Goal: Obtain resource: Download file/media

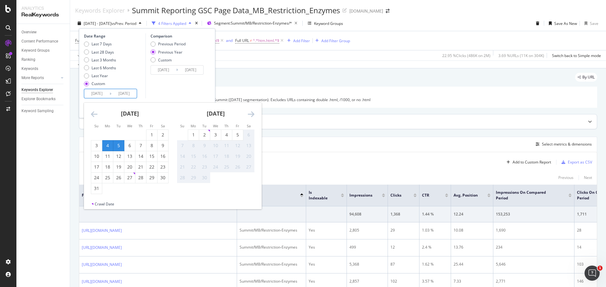
click at [317, 126] on div "Top Charts" at bounding box center [337, 122] width 517 height 15
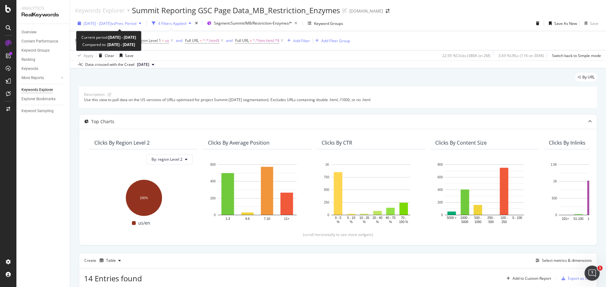
click at [111, 24] on span "[DATE] - [DATE]" at bounding box center [98, 23] width 28 height 5
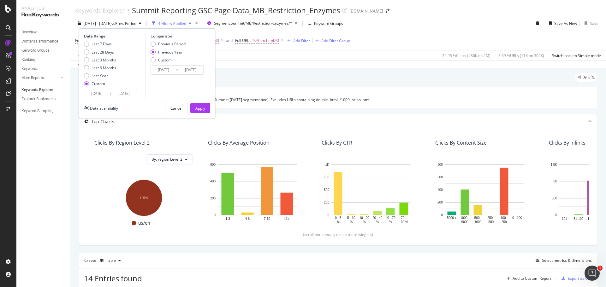
click at [120, 94] on input "[DATE]" at bounding box center [123, 93] width 25 height 9
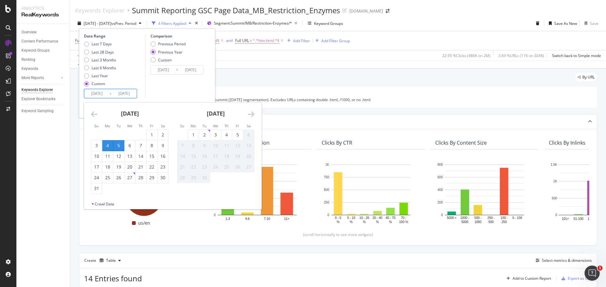
click at [109, 144] on div "4" at bounding box center [107, 146] width 11 height 6
type input "[DATE]"
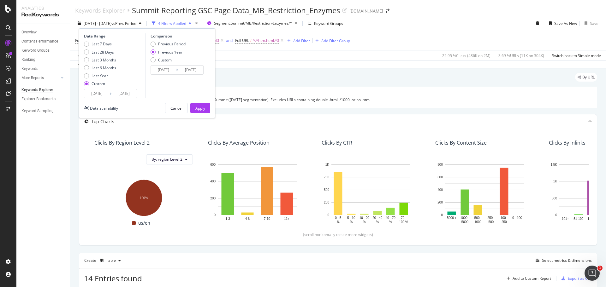
click at [124, 90] on input "[DATE]" at bounding box center [123, 93] width 25 height 9
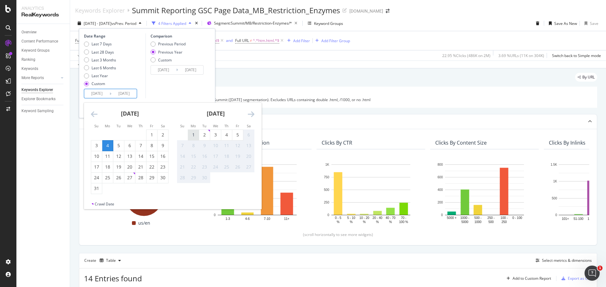
click at [191, 135] on div "1" at bounding box center [193, 135] width 11 height 6
type input "[DATE]"
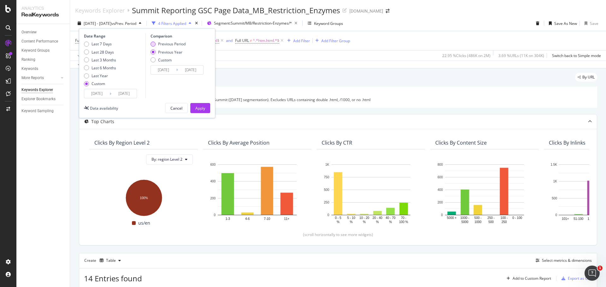
click at [154, 44] on div "Previous Period" at bounding box center [152, 44] width 5 height 5
type input "[DATE]"
click at [153, 50] on div "Previous Year" at bounding box center [152, 52] width 5 height 5
type input "[DATE]"
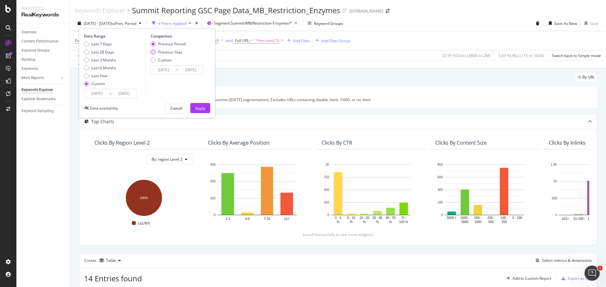
type input "[DATE]"
click at [201, 107] on div "Apply" at bounding box center [200, 108] width 10 height 5
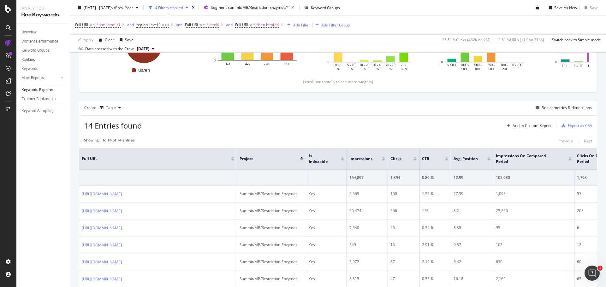
scroll to position [159, 0]
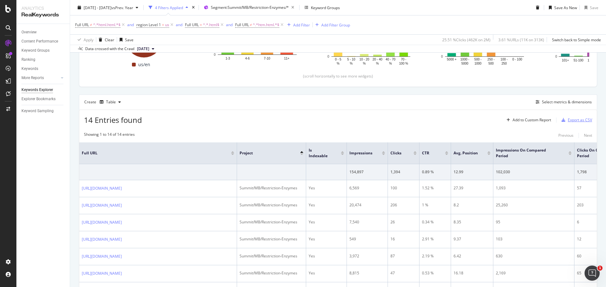
click at [568, 121] on div "Export as CSV" at bounding box center [580, 119] width 24 height 5
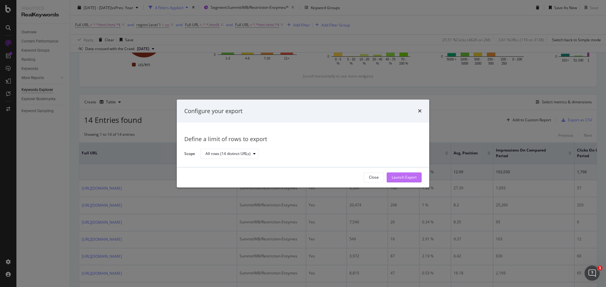
click at [398, 175] on div "Launch Export" at bounding box center [403, 177] width 25 height 5
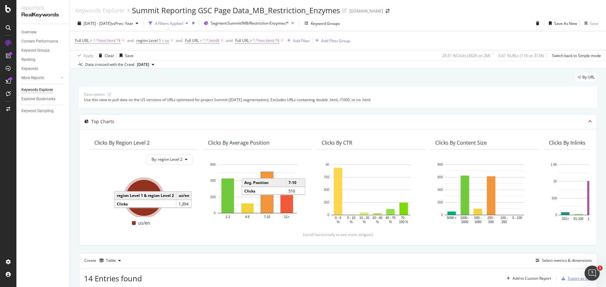
scroll to position [126, 0]
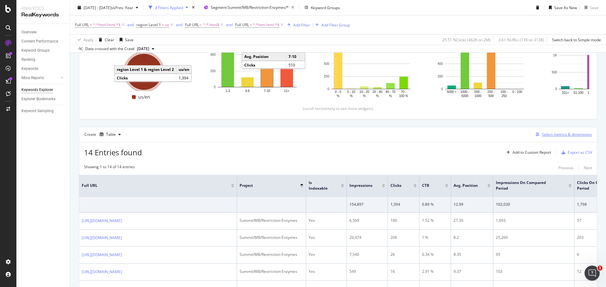
click at [544, 136] on div "Select metrics & dimensions" at bounding box center [567, 134] width 50 height 5
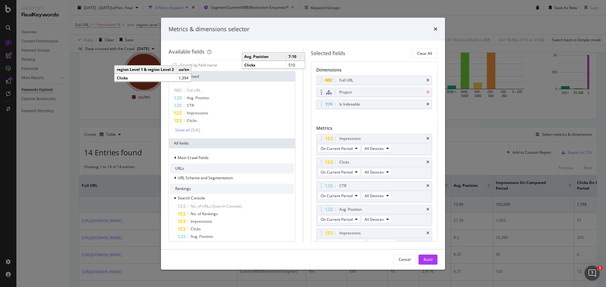
click at [426, 91] on icon "times" at bounding box center [427, 93] width 3 height 4
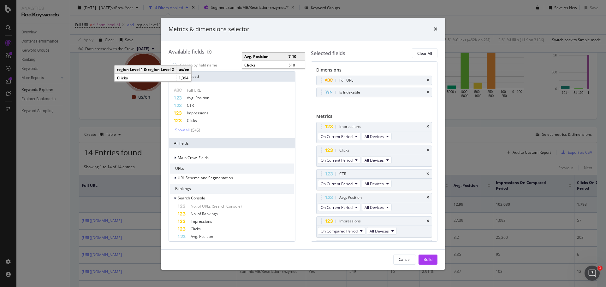
click at [187, 130] on div "Show all" at bounding box center [182, 130] width 15 height 4
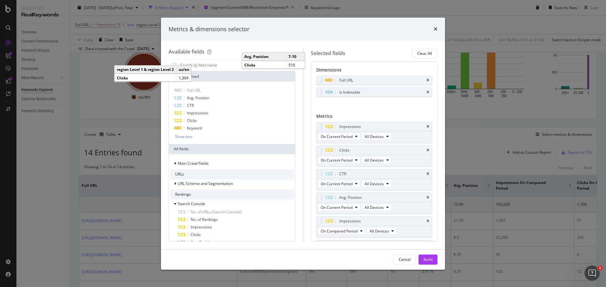
click at [300, 254] on div "Cancel Build" at bounding box center [303, 260] width 284 height 20
click at [261, 34] on div "Metrics & dimensions selector" at bounding box center [303, 29] width 284 height 23
click at [194, 65] on input "modal" at bounding box center [236, 64] width 114 height 9
type input "i"
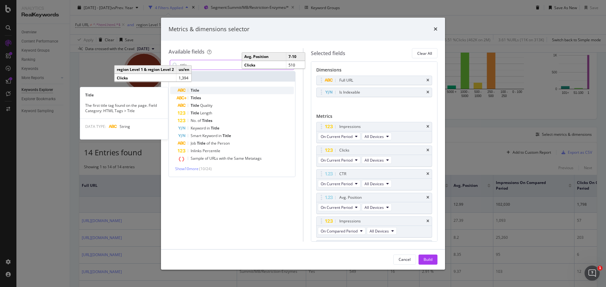
type input "title"
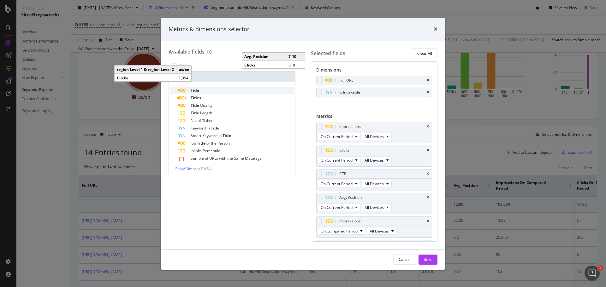
click at [196, 90] on span "Title" at bounding box center [195, 90] width 9 height 5
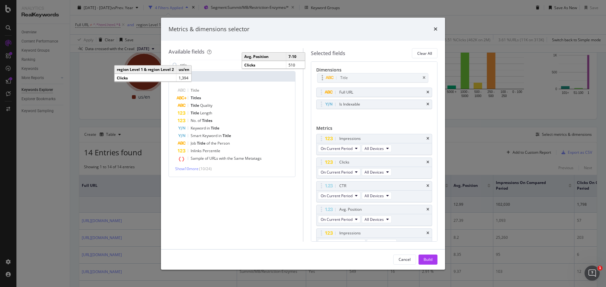
drag, startPoint x: 322, startPoint y: 105, endPoint x: 323, endPoint y: 79, distance: 26.8
click at [323, 79] on body "Analytics RealKeywords Overview Content Performance Keyword Groups Ranking Keyw…" at bounding box center [303, 143] width 606 height 287
drag, startPoint x: 320, startPoint y: 160, endPoint x: 317, endPoint y: 138, distance: 22.3
click at [317, 138] on body "Analytics RealKeywords Overview Content Performance Keyword Groups Ranking Keyw…" at bounding box center [303, 143] width 606 height 287
drag, startPoint x: 318, startPoint y: 236, endPoint x: 318, endPoint y: 182, distance: 54.3
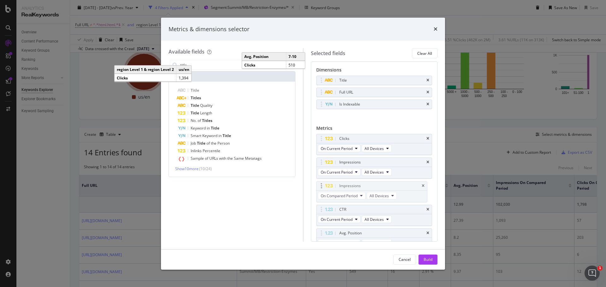
click at [318, 182] on body "Analytics RealKeywords Overview Content Performance Keyword Groups Ranking Keyw…" at bounding box center [303, 143] width 606 height 287
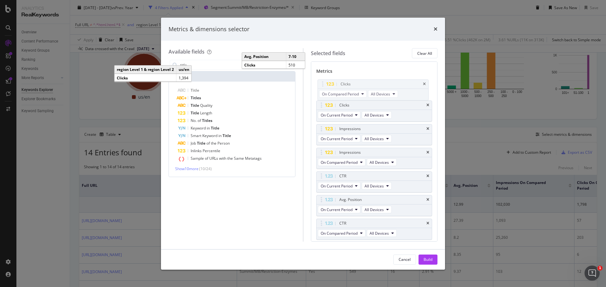
scroll to position [30, 0]
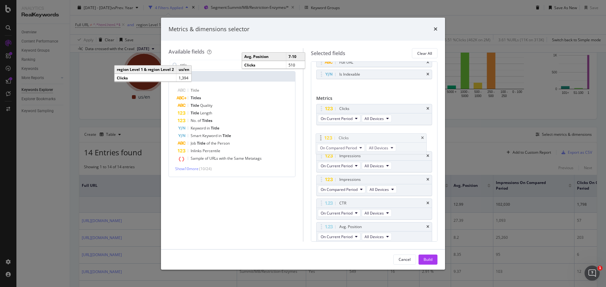
drag, startPoint x: 320, startPoint y: 157, endPoint x: 319, endPoint y: 137, distance: 19.9
click at [319, 137] on body "Analytics RealKeywords Overview Content Performance Keyword Groups Ranking Keyw…" at bounding box center [303, 143] width 606 height 287
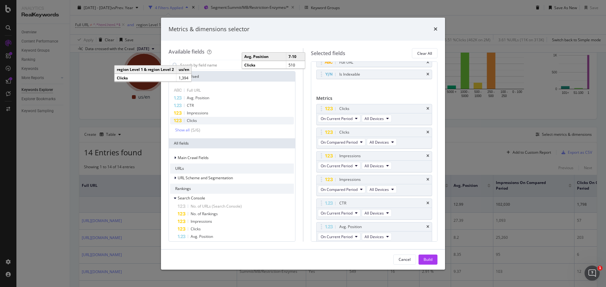
click at [192, 121] on span "Clicks" at bounding box center [192, 120] width 10 height 5
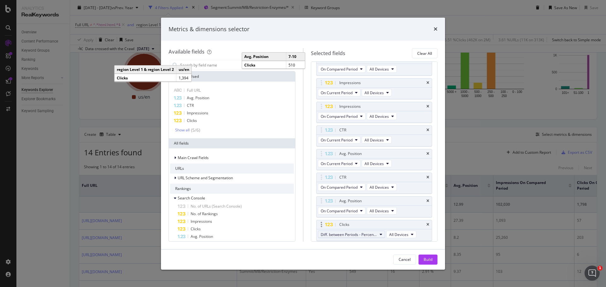
click at [378, 238] on button "Diff. between Periods - Percentage" at bounding box center [351, 235] width 67 height 8
click at [377, 225] on span "Diff. between Periods - Value" at bounding box center [354, 224] width 63 height 6
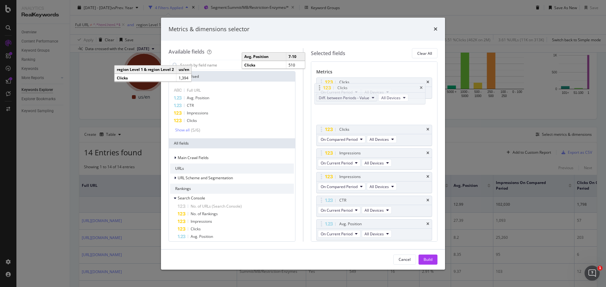
scroll to position [35, 0]
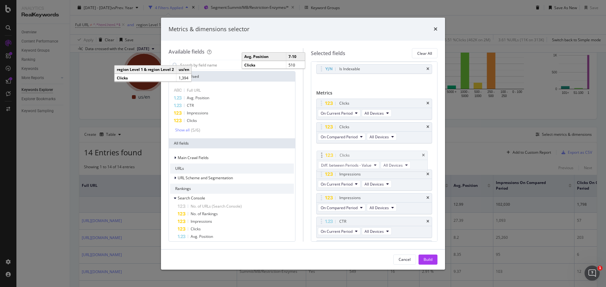
drag, startPoint x: 320, startPoint y: 225, endPoint x: 320, endPoint y: 156, distance: 69.1
click at [320, 156] on body "Analytics RealKeywords Overview Content Performance Keyword Groups Ranking Keyw…" at bounding box center [303, 143] width 606 height 287
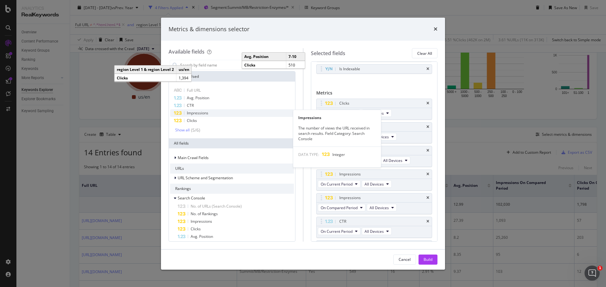
click at [195, 112] on span "Impressions" at bounding box center [197, 112] width 21 height 5
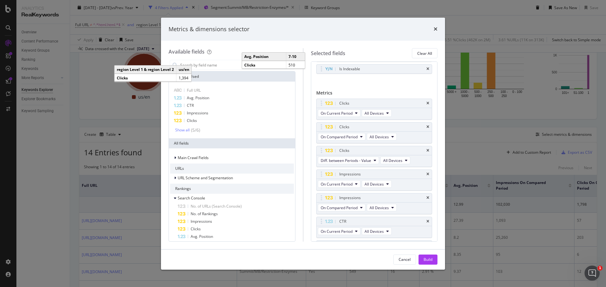
scroll to position [127, 0]
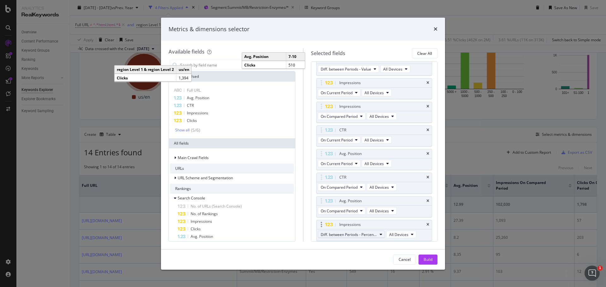
click at [369, 236] on span "Diff. between Periods - Percentage" at bounding box center [349, 234] width 56 height 5
click at [372, 224] on span "Diff. between Periods - Value" at bounding box center [354, 224] width 63 height 6
drag, startPoint x: 321, startPoint y: 224, endPoint x: 323, endPoint y: 137, distance: 87.4
click at [323, 137] on body "Analytics RealKeywords Overview Content Performance Keyword Groups Ranking Keyw…" at bounding box center [303, 143] width 606 height 287
click at [425, 154] on div "CTR" at bounding box center [373, 154] width 115 height 9
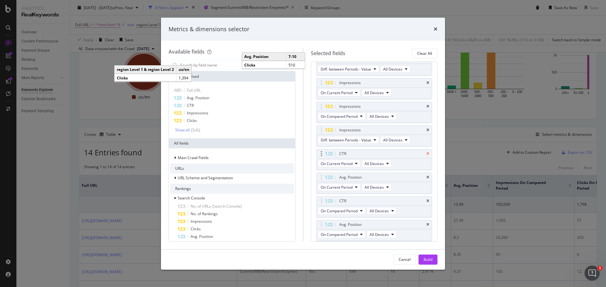
click at [426, 153] on icon "times" at bounding box center [427, 154] width 3 height 4
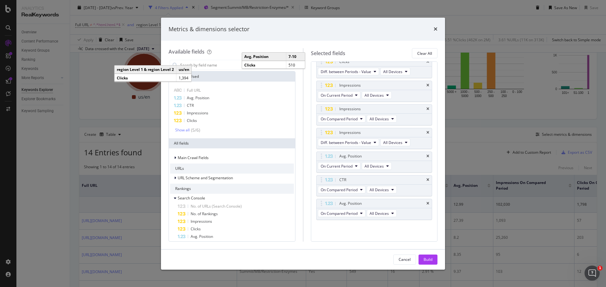
scroll to position [124, 0]
click at [426, 179] on icon "times" at bounding box center [427, 180] width 3 height 4
click at [202, 98] on span "Avg. Position" at bounding box center [198, 97] width 22 height 5
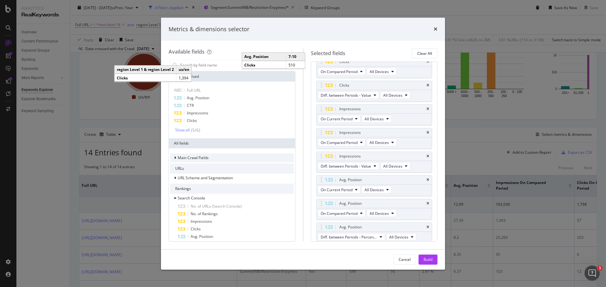
scroll to position [124, 0]
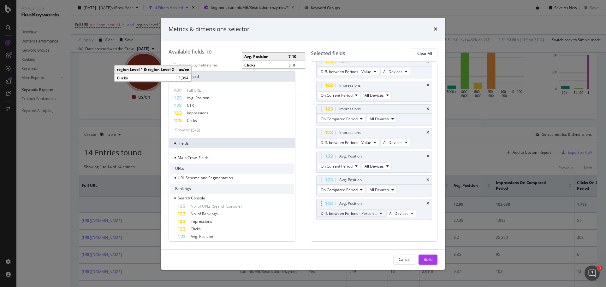
click at [366, 215] on span "Diff. between Periods - Percentage" at bounding box center [349, 213] width 56 height 5
click at [366, 260] on span "Diff. between Periods - Value" at bounding box center [354, 260] width 63 height 6
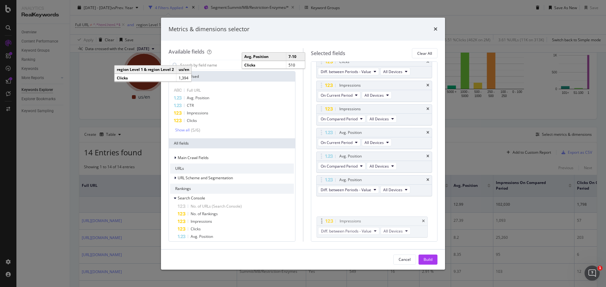
drag, startPoint x: 320, startPoint y: 133, endPoint x: 320, endPoint y: 222, distance: 88.6
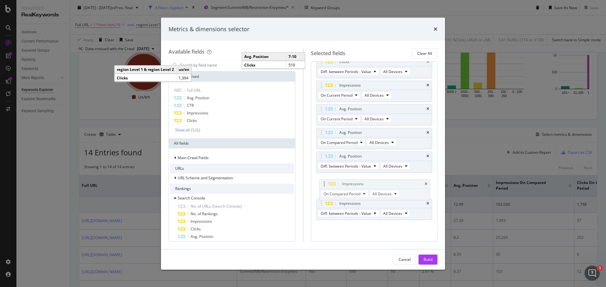
drag, startPoint x: 318, startPoint y: 111, endPoint x: 321, endPoint y: 185, distance: 74.2
drag, startPoint x: 320, startPoint y: 85, endPoint x: 321, endPoint y: 151, distance: 66.2
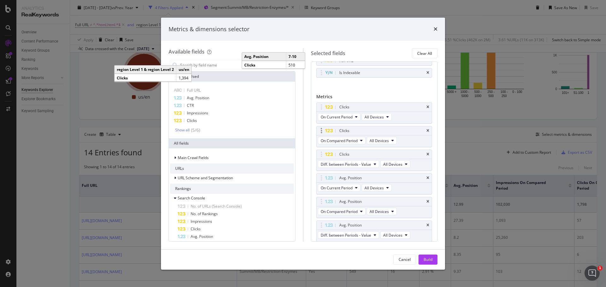
scroll to position [124, 0]
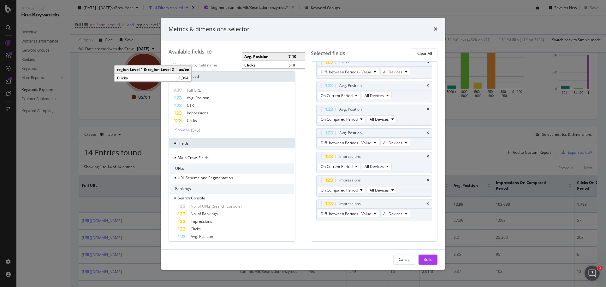
click at [426, 259] on div "Build" at bounding box center [427, 259] width 9 height 5
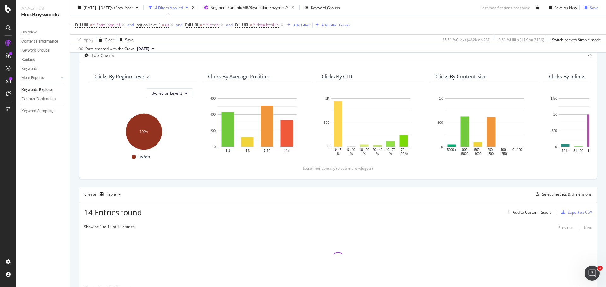
scroll to position [35, 0]
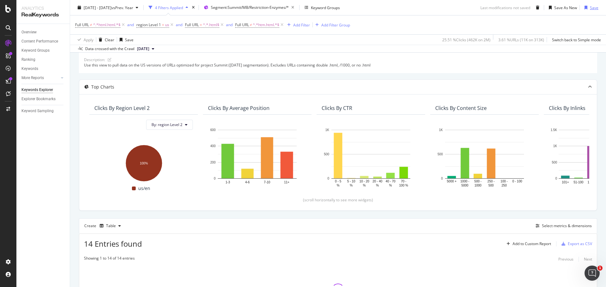
click at [584, 9] on icon "button" at bounding box center [585, 8] width 3 height 4
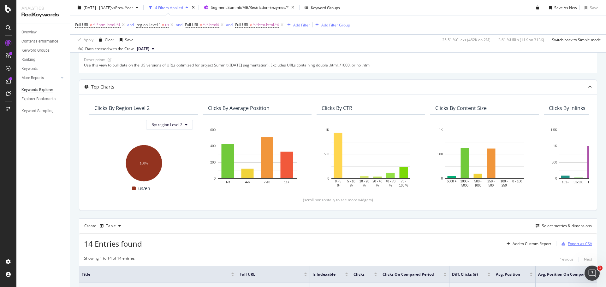
click at [573, 242] on div "Export as CSV" at bounding box center [580, 243] width 24 height 5
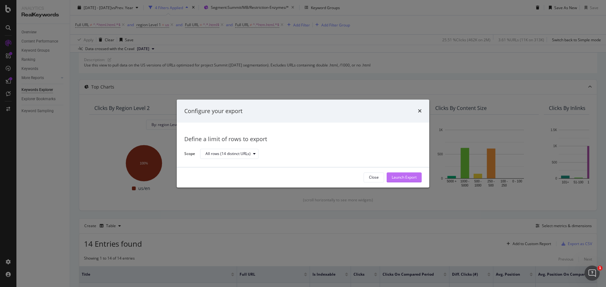
click at [403, 175] on div "Launch Export" at bounding box center [403, 177] width 25 height 5
